Goal: Transaction & Acquisition: Purchase product/service

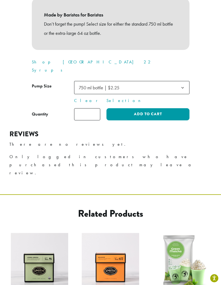
click at [147, 81] on span "750 ml bottle | $2.25" at bounding box center [132, 87] width 116 height 13
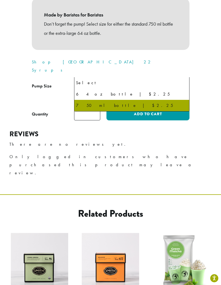
click at [152, 81] on span "750 ml bottle | $2.25" at bounding box center [132, 87] width 116 height 13
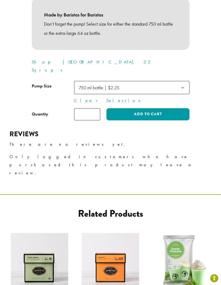
click at [154, 81] on span "750 ml bottle | $2.25" at bounding box center [132, 87] width 116 height 13
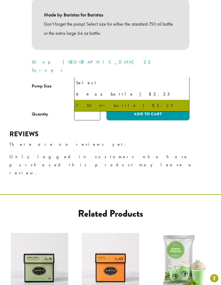
select select "**********"
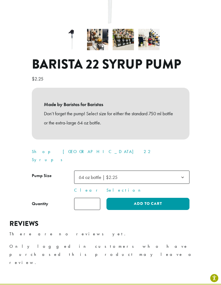
scroll to position [152, 0]
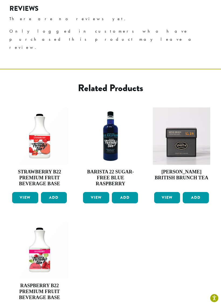
scroll to position [338, 0]
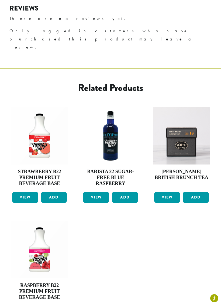
click at [56, 169] on h4 "Strawberry B22 Premium Fruit Beverage Base" at bounding box center [39, 178] width 57 height 18
click at [31, 192] on link "View" at bounding box center [25, 197] width 26 height 11
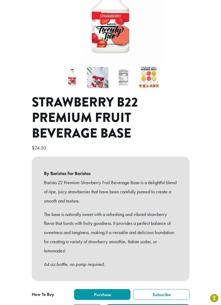
scroll to position [74, 0]
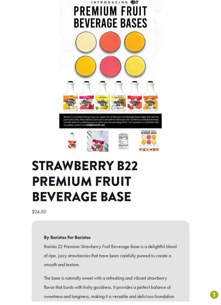
click at [125, 98] on img at bounding box center [110, 65] width 103 height 133
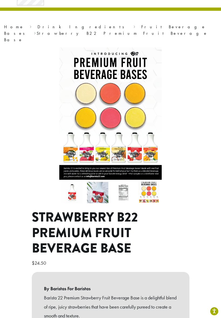
scroll to position [19, 0]
